Goal: Browse casually

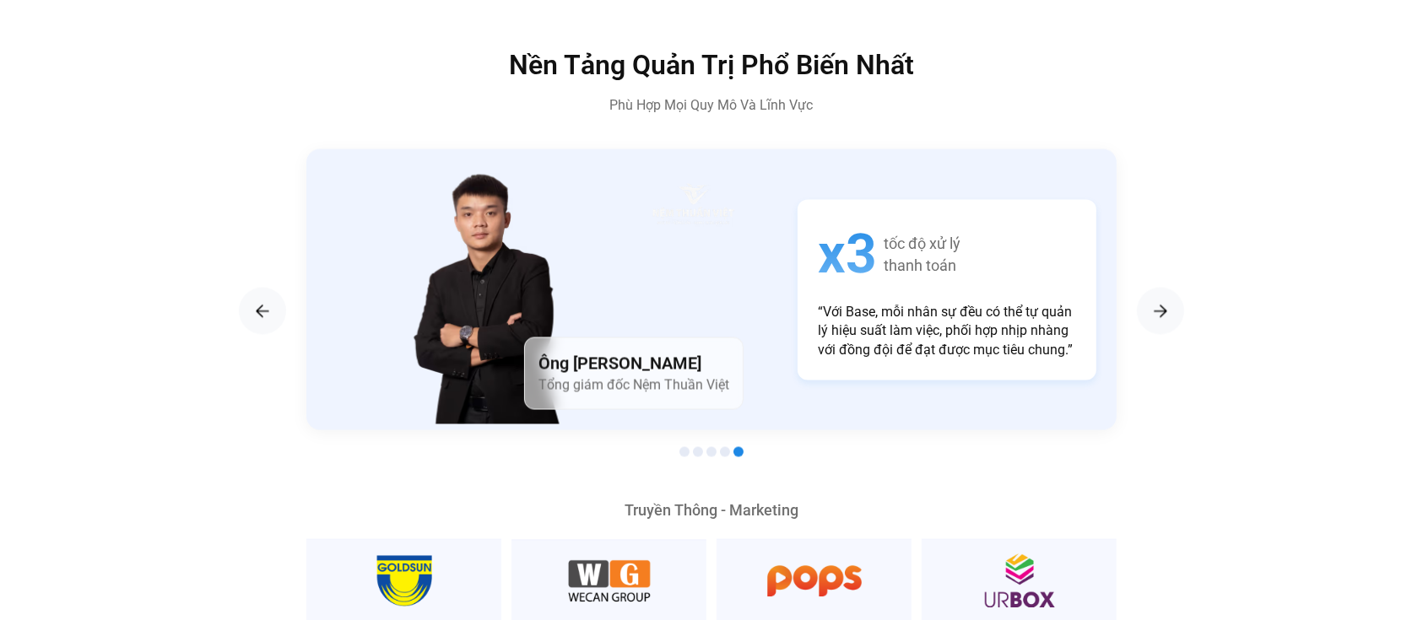
scroll to position [2950, 0]
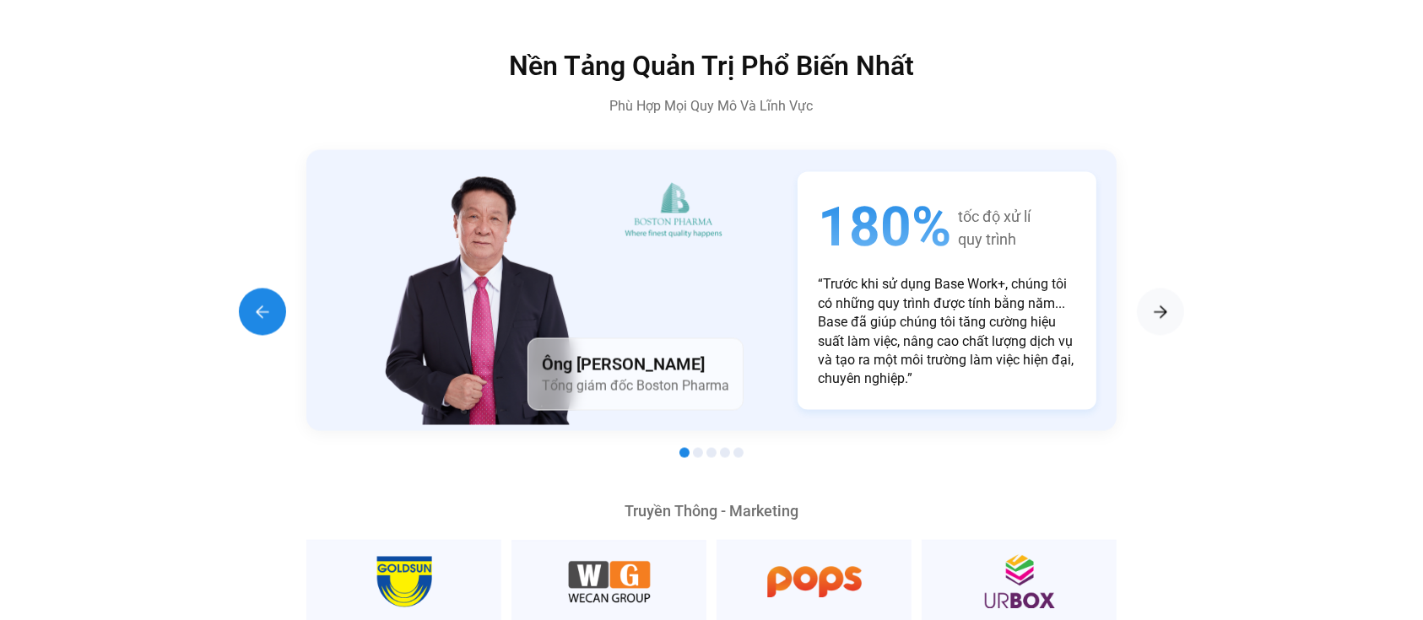
click at [261, 302] on img "Previous slide" at bounding box center [262, 312] width 20 height 20
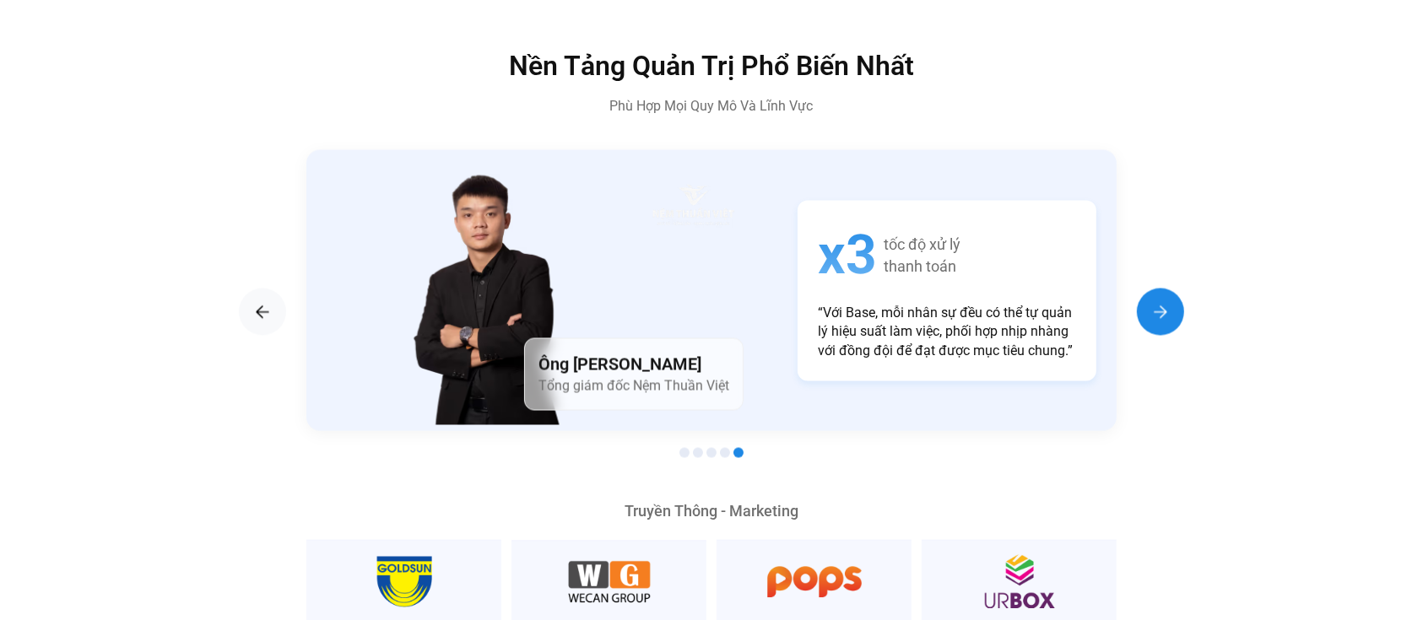
click at [1162, 302] on img "Next slide" at bounding box center [1160, 312] width 20 height 20
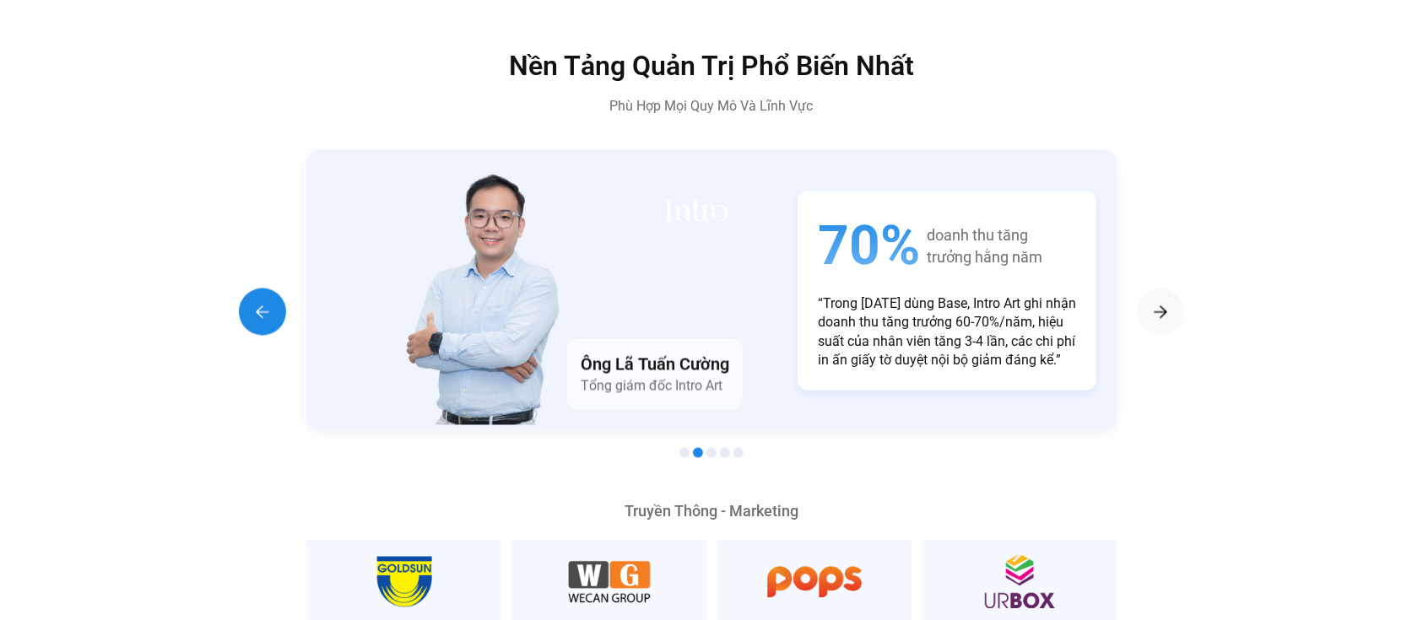
click at [270, 302] on img "Previous slide" at bounding box center [262, 312] width 20 height 20
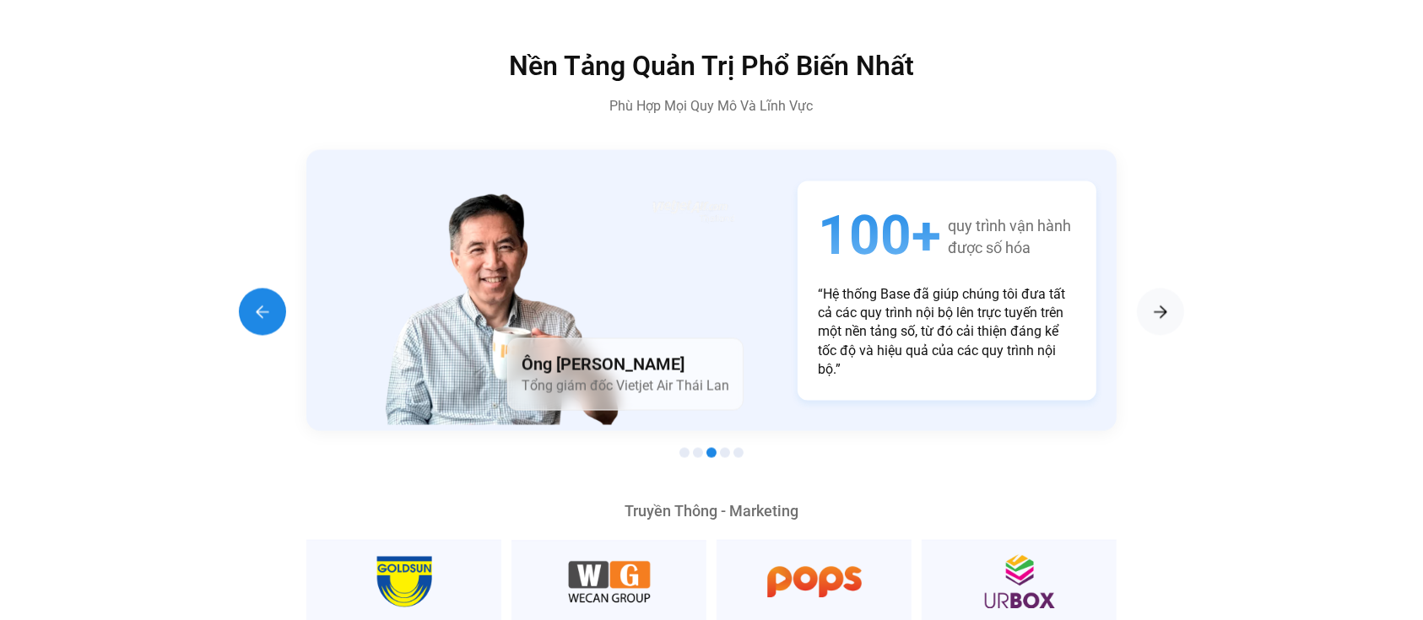
click at [250, 289] on div "Previous slide" at bounding box center [262, 312] width 47 height 47
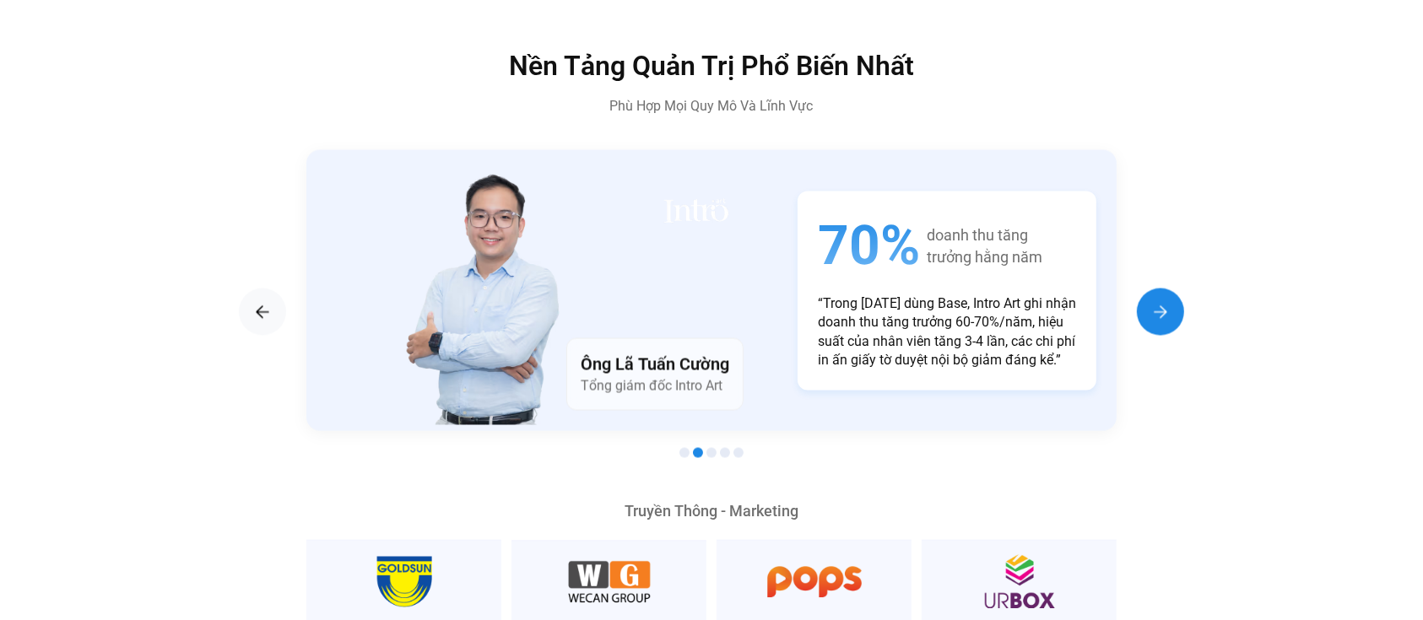
click at [1161, 302] on img "Next slide" at bounding box center [1160, 312] width 20 height 20
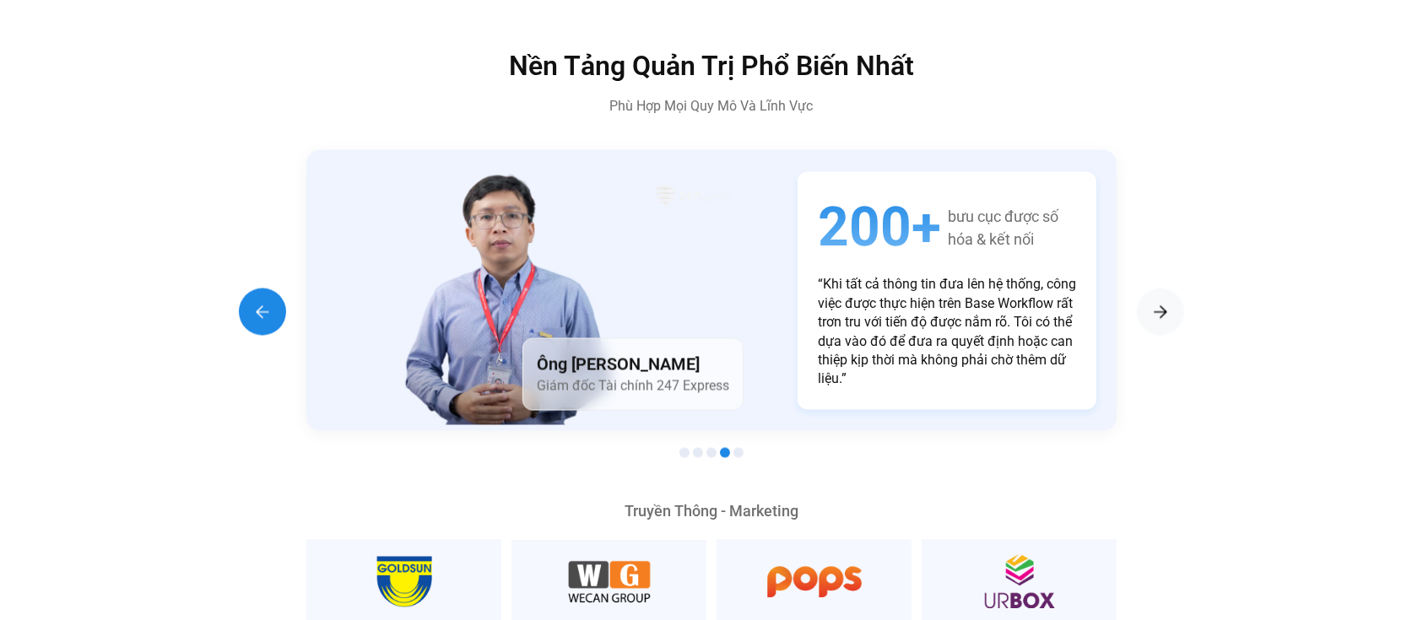
click at [245, 289] on div "Previous slide" at bounding box center [262, 312] width 47 height 47
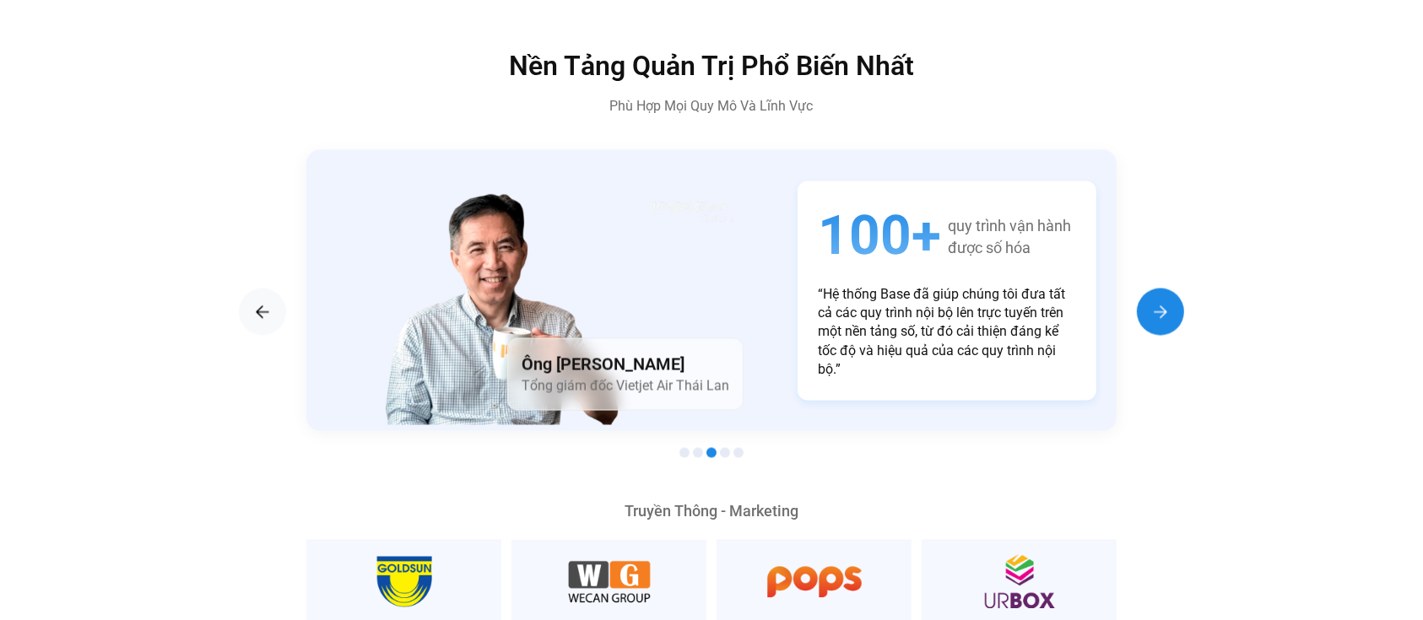
click at [1163, 289] on div "Next slide" at bounding box center [1160, 312] width 47 height 47
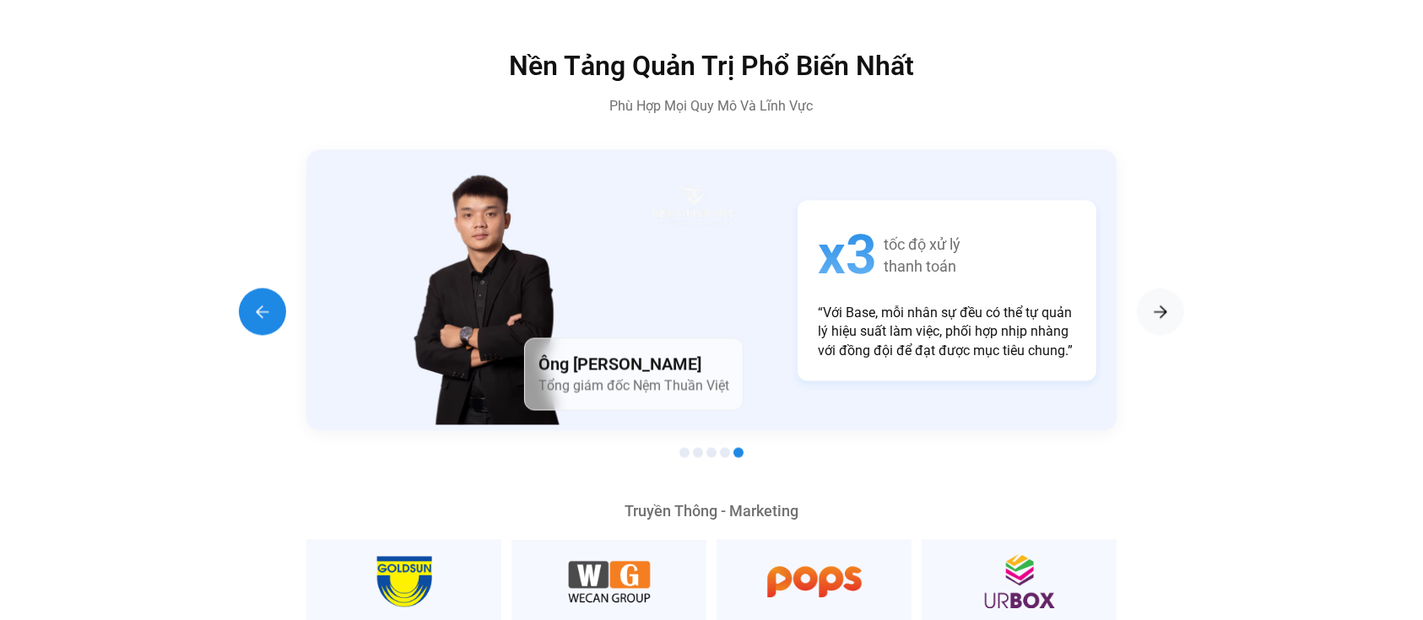
click at [244, 289] on div "Previous slide" at bounding box center [262, 312] width 47 height 47
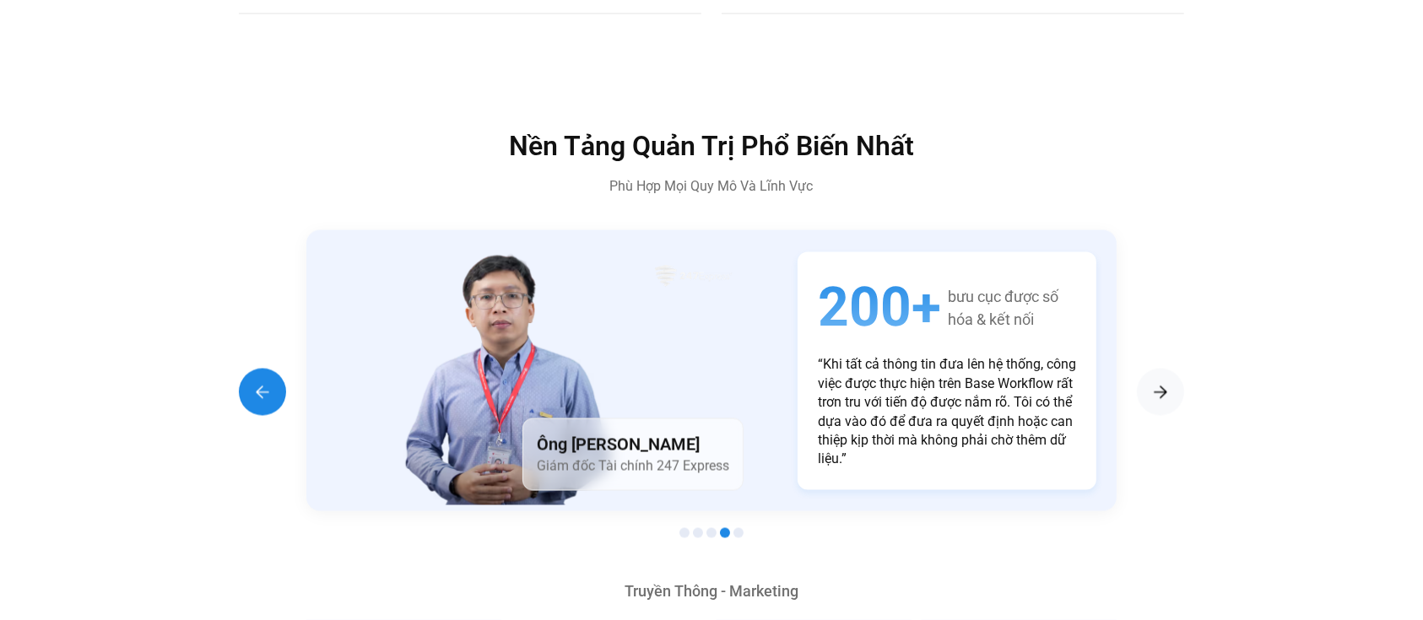
scroll to position [2862, 0]
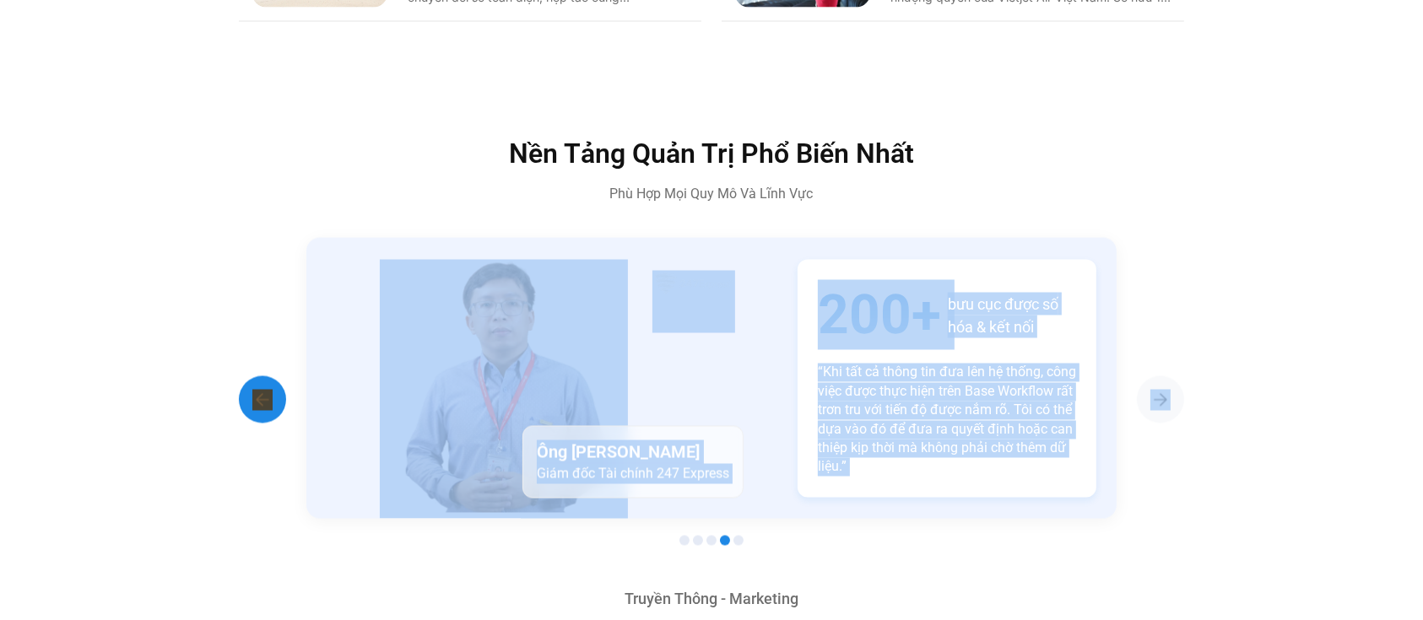
drag, startPoint x: 255, startPoint y: 394, endPoint x: 255, endPoint y: 368, distance: 26.2
click at [255, 368] on section "Ông [PERSON_NAME] Tổng giám đốc Boston Pharma 180% tốc độ xử lí quy trình “Trướ…" at bounding box center [711, 395] width 945 height 314
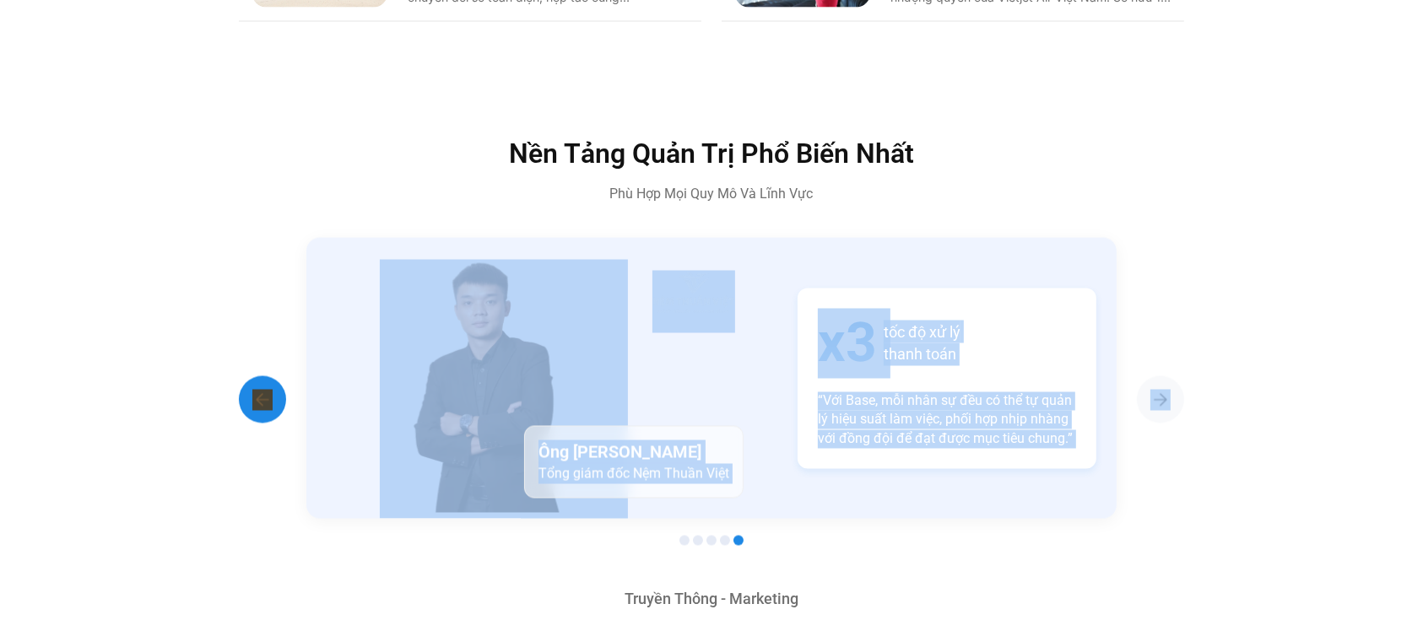
click at [255, 390] on img "Previous slide" at bounding box center [262, 400] width 20 height 20
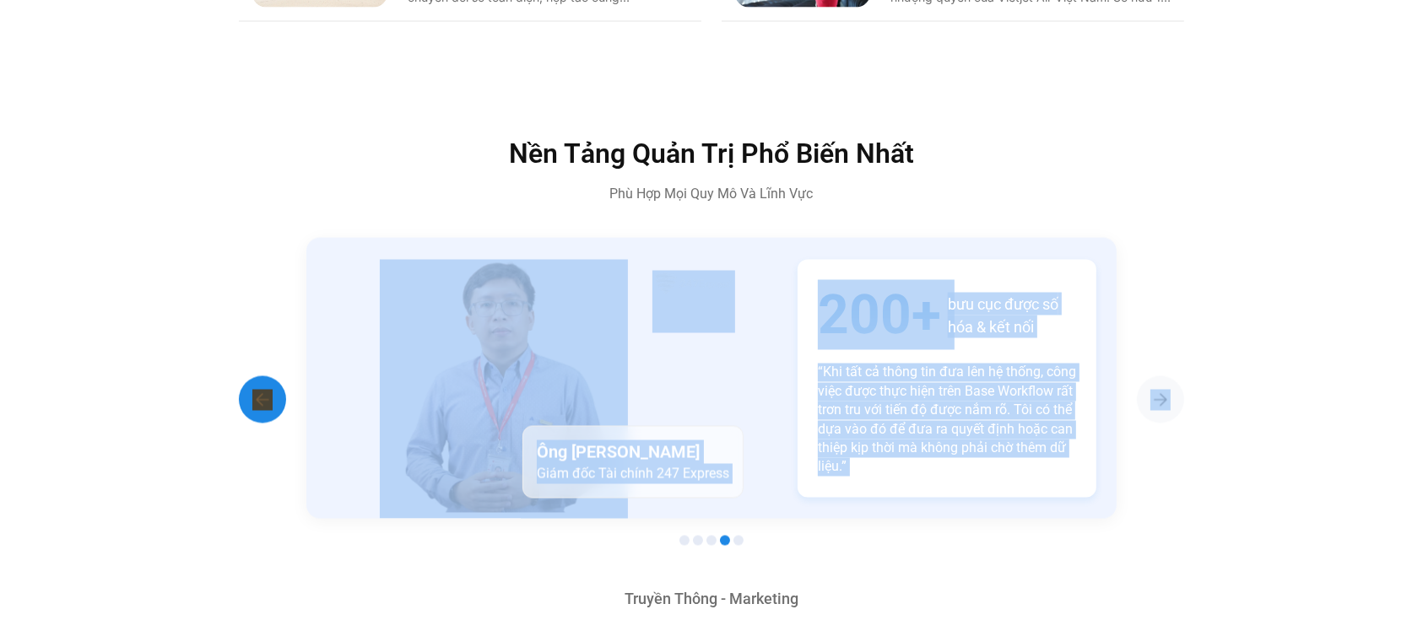
click at [255, 390] on img "Previous slide" at bounding box center [262, 400] width 20 height 20
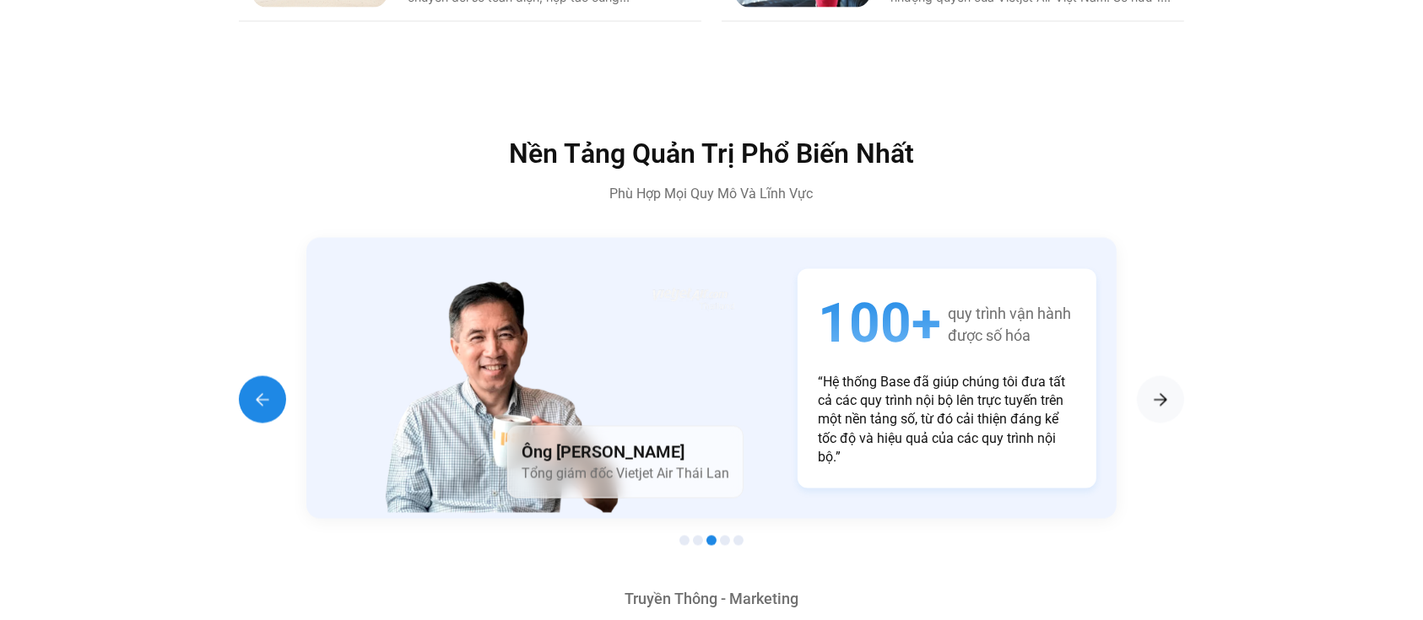
click at [267, 390] on img "Previous slide" at bounding box center [262, 400] width 20 height 20
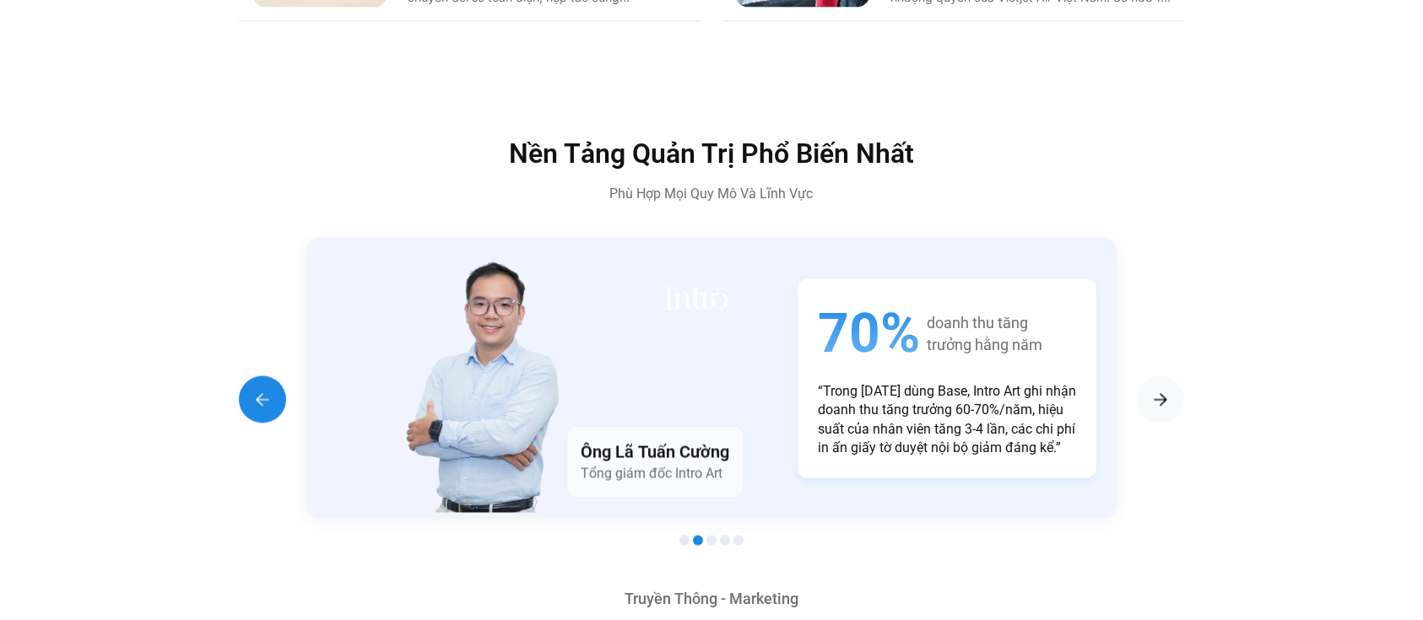
click at [267, 390] on img "Previous slide" at bounding box center [262, 400] width 20 height 20
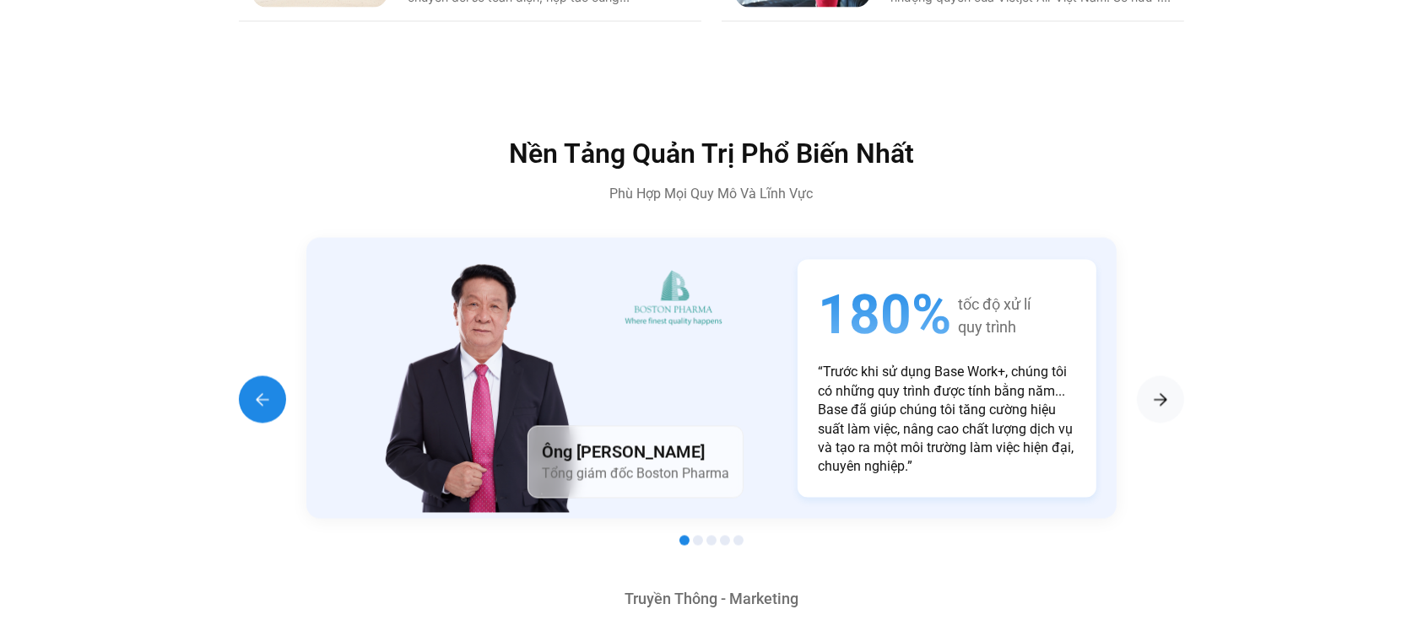
click at [267, 390] on img "Previous slide" at bounding box center [262, 400] width 20 height 20
